Goal: Find specific page/section: Find specific page/section

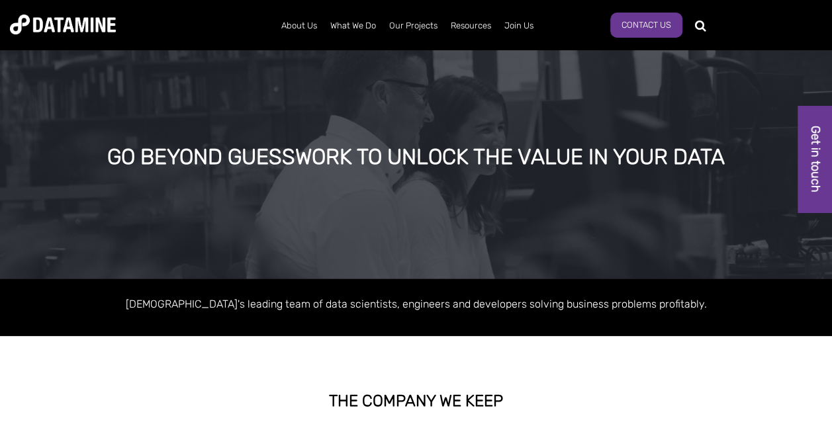
click at [436, 129] on div "GO BEYOND GUESSWORK TO UNLOCK THE VALUE IN YOUR DATA" at bounding box center [416, 162] width 832 height 232
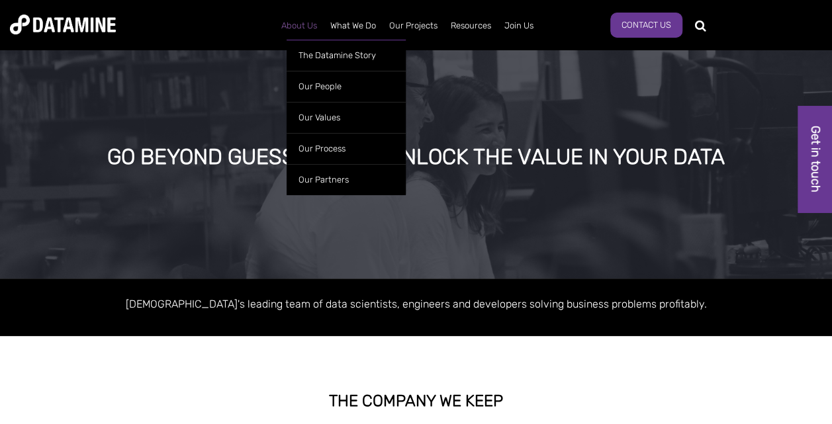
click at [308, 25] on link "About Us" at bounding box center [299, 26] width 49 height 34
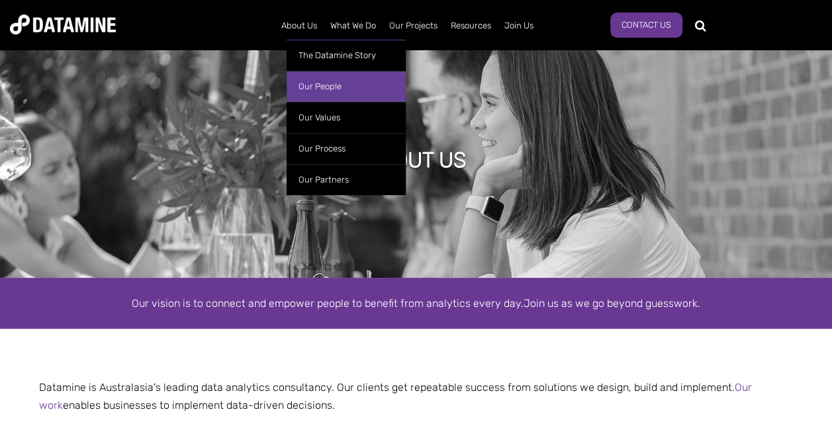
click at [315, 89] on link "Our People" at bounding box center [346, 86] width 119 height 31
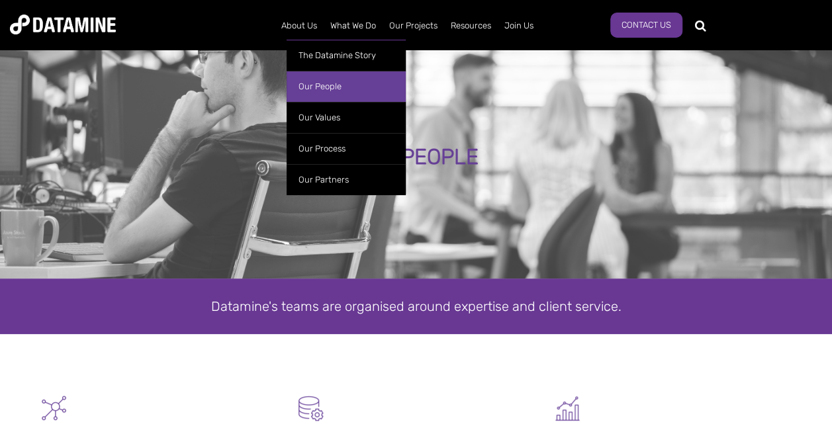
click at [322, 84] on link "Our People" at bounding box center [346, 86] width 119 height 31
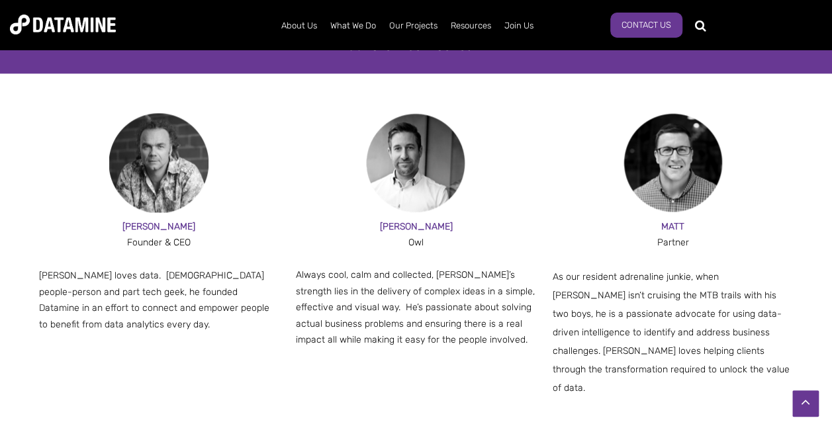
scroll to position [794, 0]
